Goal: Task Accomplishment & Management: Manage account settings

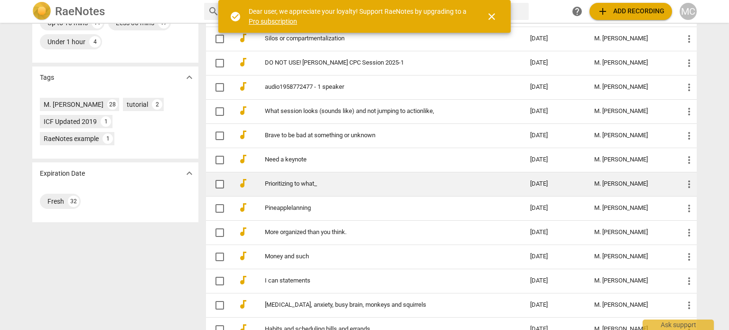
scroll to position [285, 0]
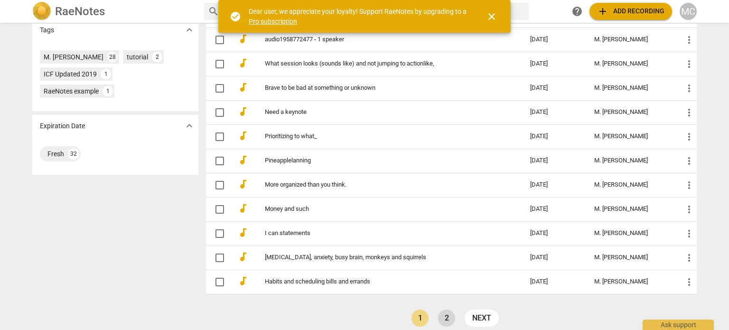
click at [446, 315] on link "2" at bounding box center [446, 318] width 17 height 17
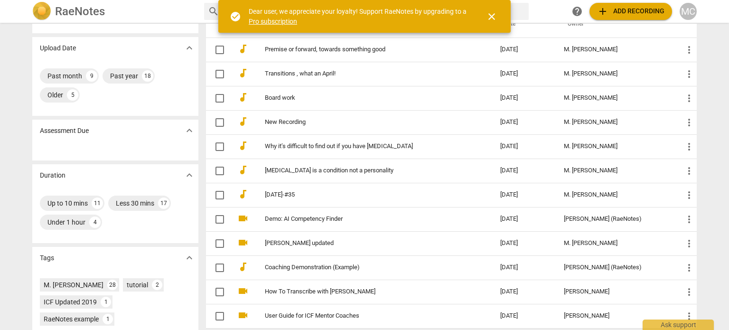
scroll to position [133, 0]
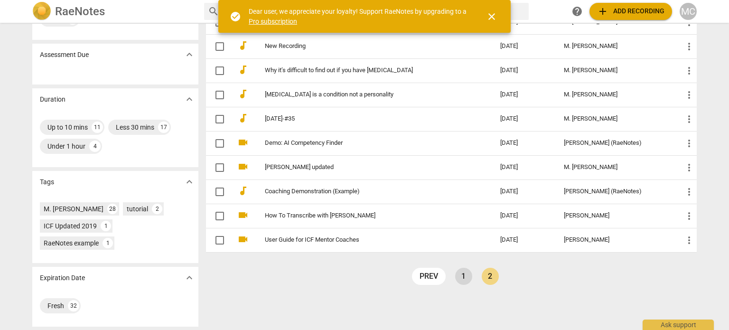
click at [461, 275] on link "1" at bounding box center [463, 276] width 17 height 17
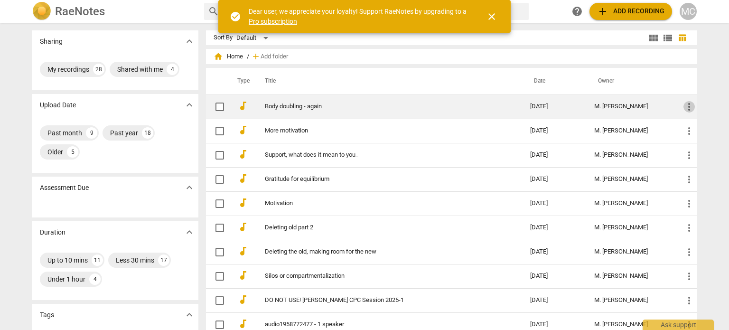
click at [689, 107] on span "more_vert" at bounding box center [689, 106] width 11 height 11
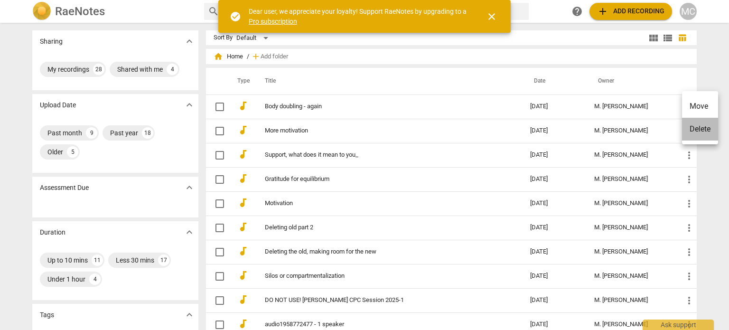
click at [701, 130] on li "Delete" at bounding box center [700, 129] width 36 height 23
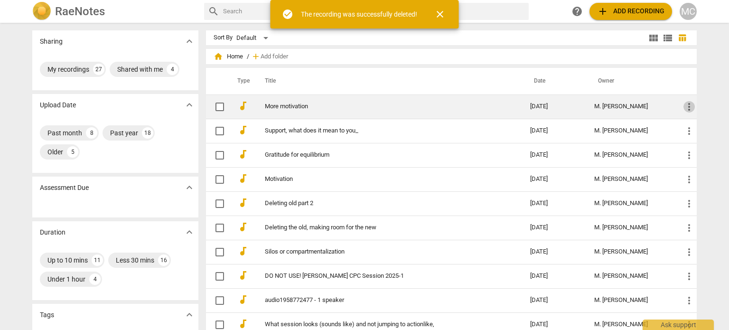
click at [689, 103] on span "more_vert" at bounding box center [689, 106] width 11 height 11
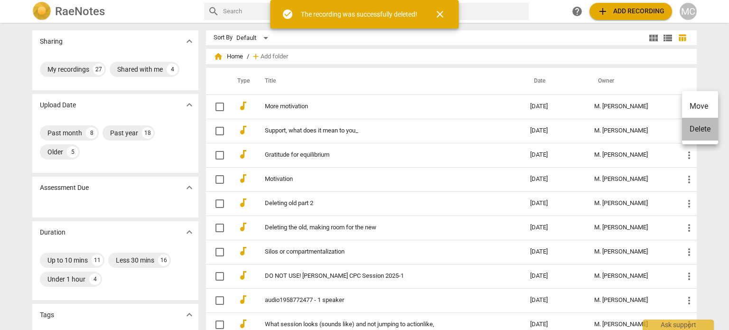
click at [701, 128] on li "Delete" at bounding box center [700, 129] width 36 height 23
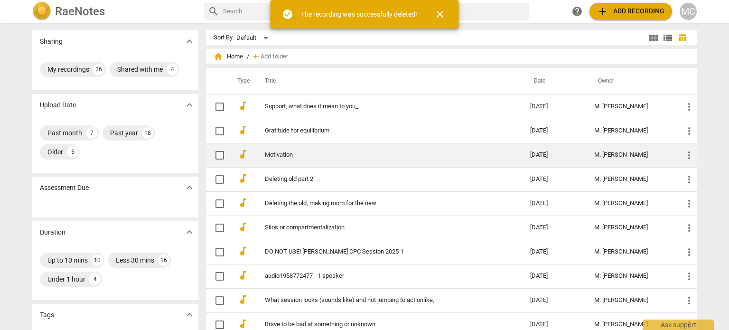
click at [688, 153] on span "more_vert" at bounding box center [689, 155] width 11 height 11
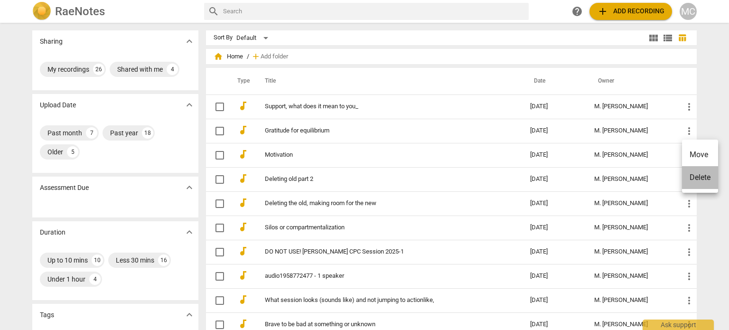
click at [702, 176] on li "Delete" at bounding box center [700, 177] width 36 height 23
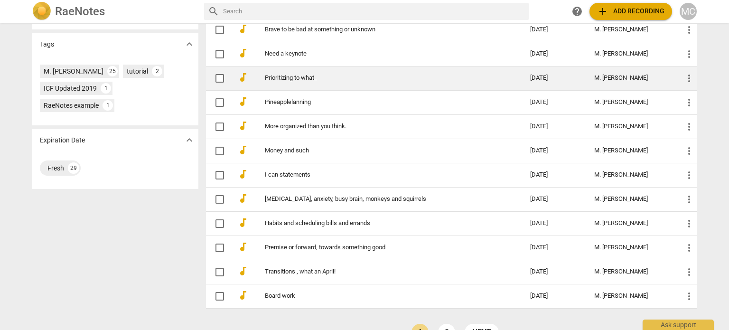
scroll to position [285, 0]
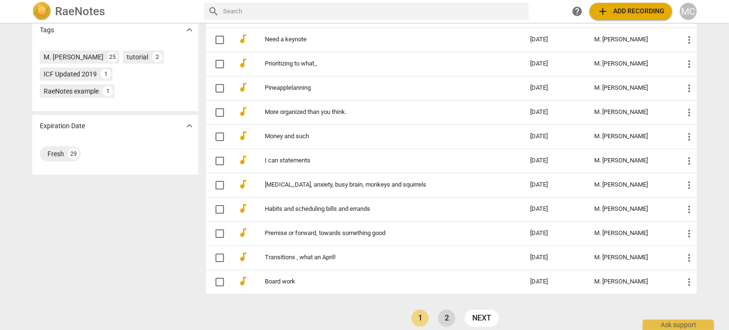
click at [444, 315] on link "2" at bounding box center [446, 318] width 17 height 17
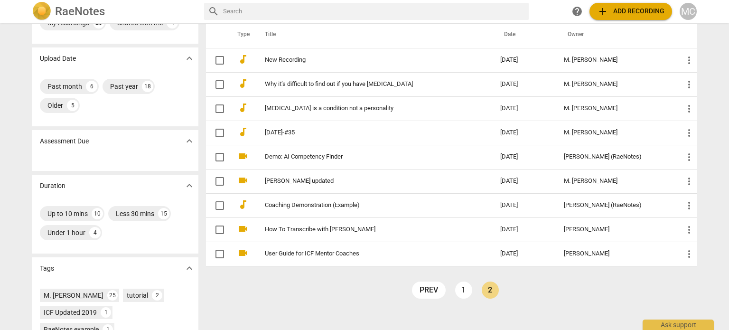
scroll to position [47, 0]
click at [464, 286] on link "1" at bounding box center [463, 289] width 17 height 17
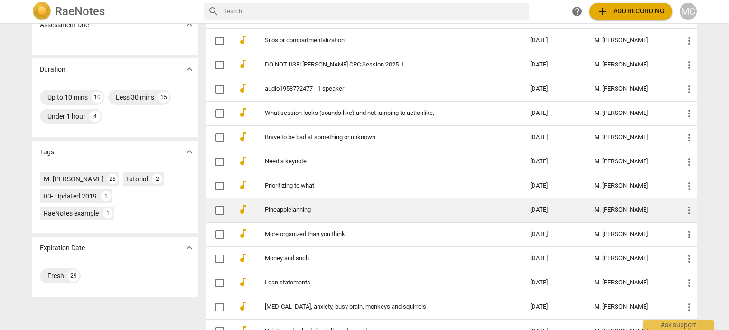
scroll to position [190, 0]
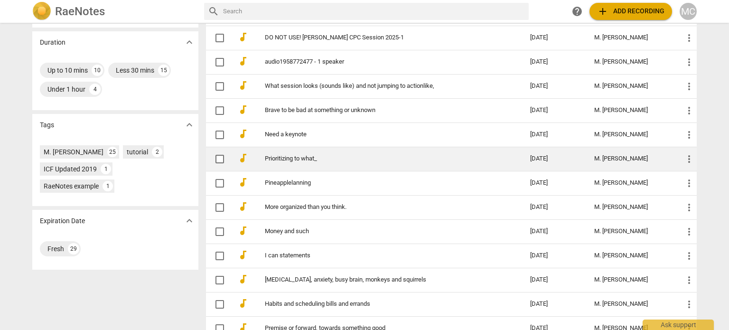
click at [311, 157] on link "Prioritizing to what_" at bounding box center [380, 158] width 231 height 7
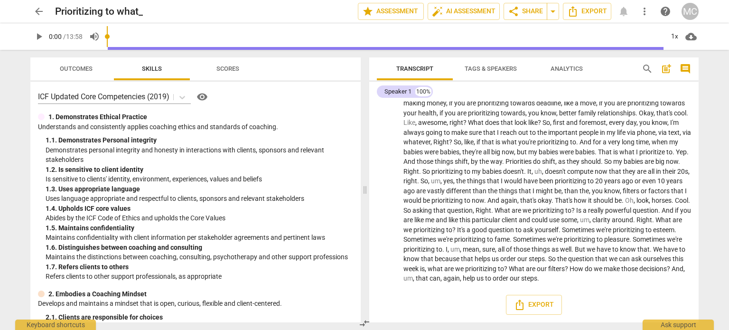
scroll to position [887, 0]
click at [40, 12] on span "arrow_back" at bounding box center [38, 11] width 11 height 11
